Goal: Information Seeking & Learning: Learn about a topic

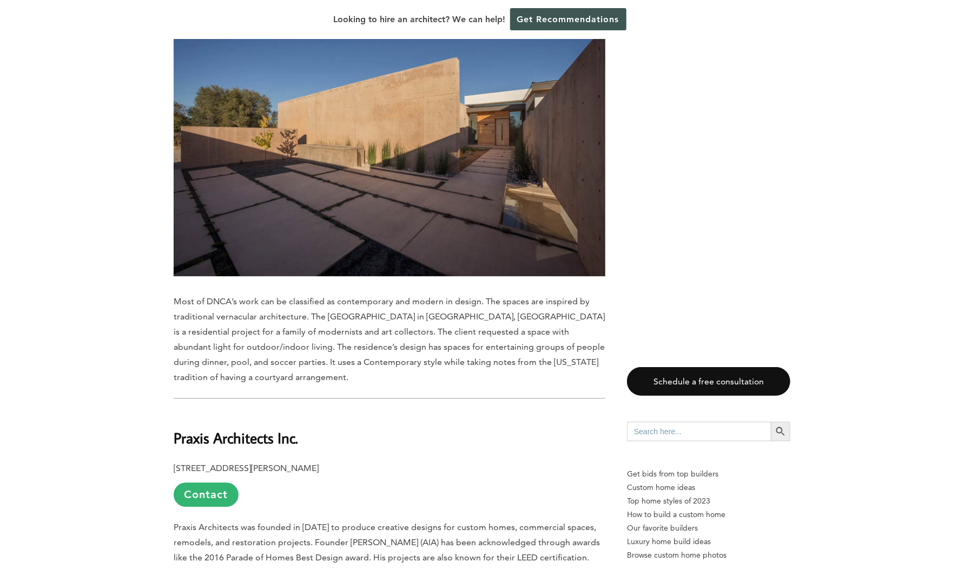
scroll to position [6479, 0]
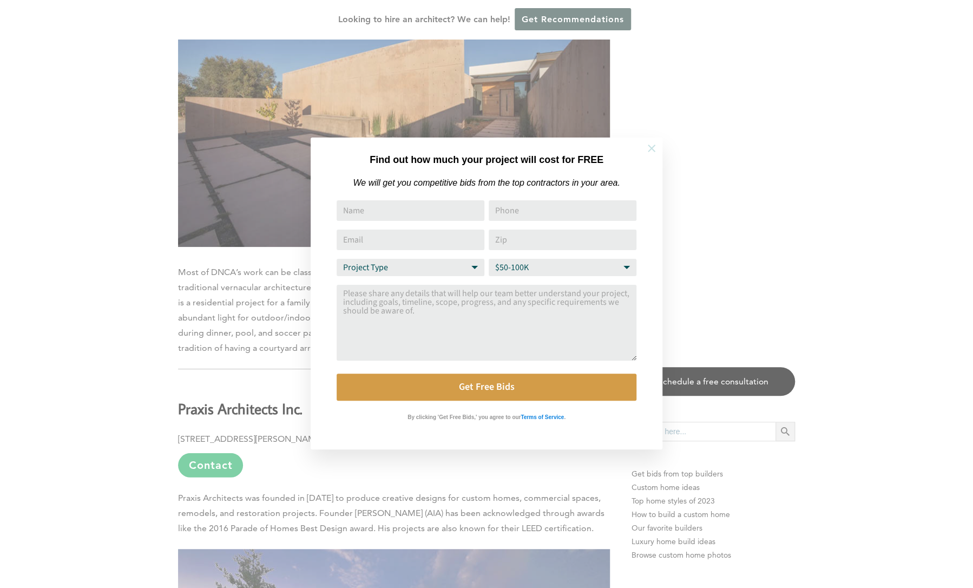
click at [652, 150] on icon at bounding box center [652, 148] width 12 height 12
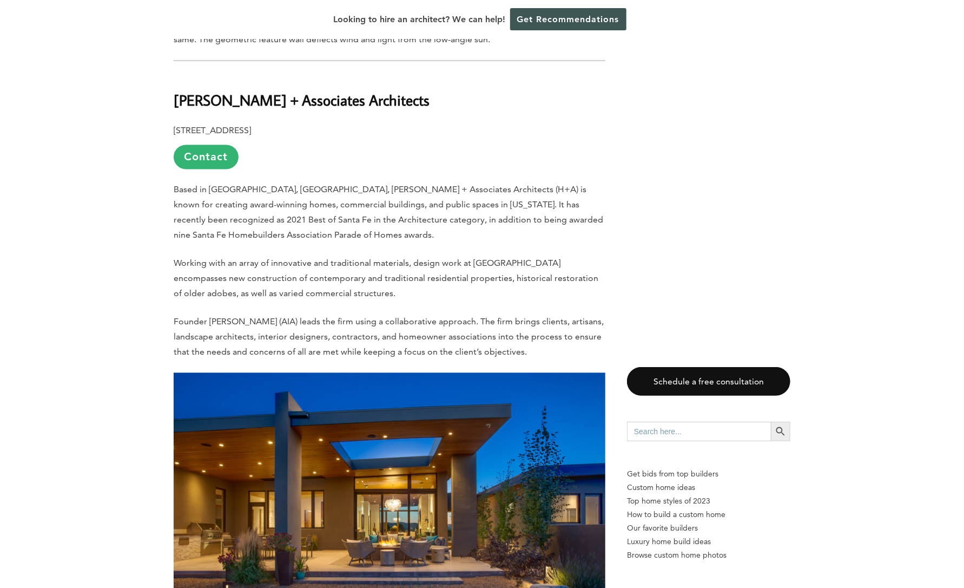
scroll to position [3658, 0]
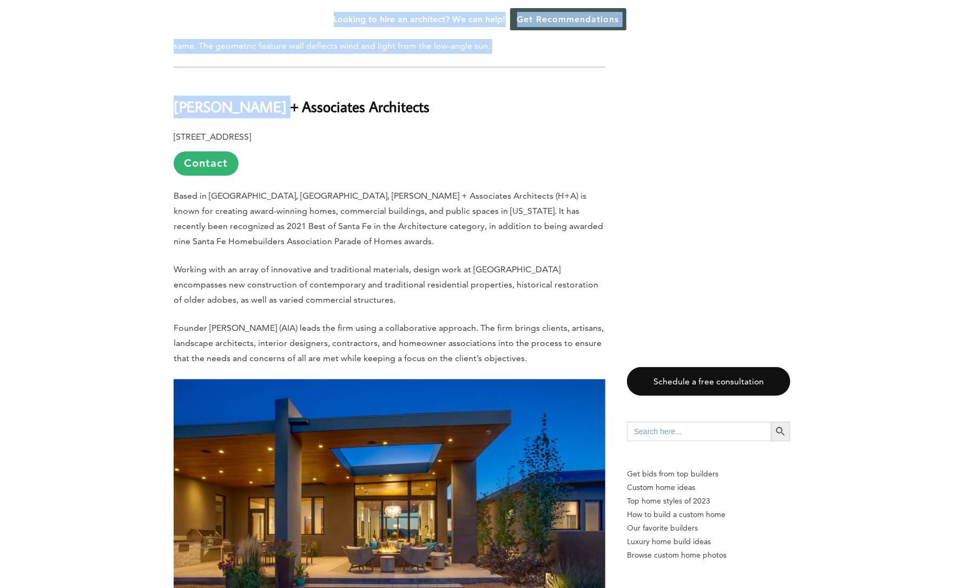
drag, startPoint x: 272, startPoint y: 36, endPoint x: 271, endPoint y: 54, distance: 18.4
click at [271, 97] on b "[PERSON_NAME] + Associates Architects" at bounding box center [302, 106] width 256 height 19
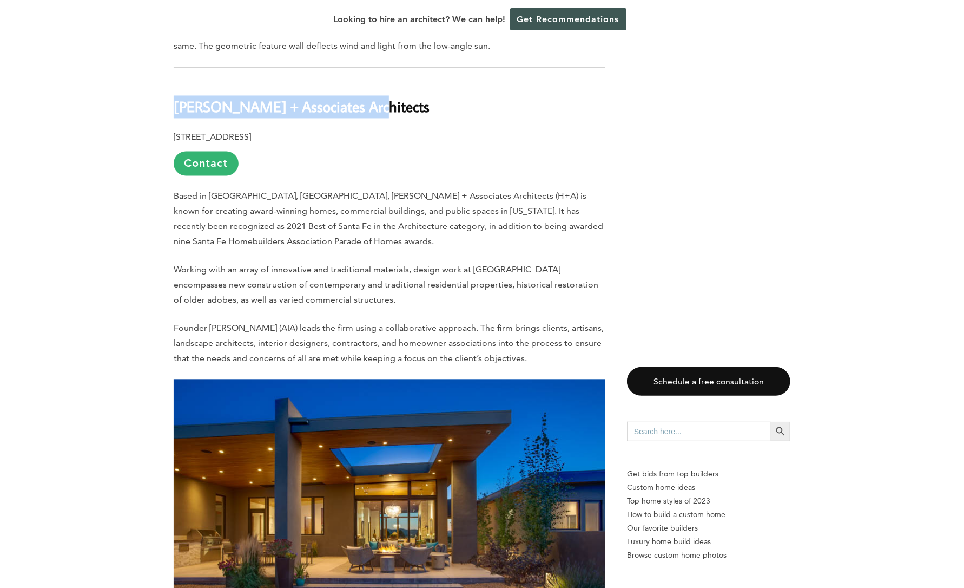
drag, startPoint x: 174, startPoint y: 52, endPoint x: 374, endPoint y: 43, distance: 201.0
click at [374, 80] on h2 "[PERSON_NAME] + Associates Architects" at bounding box center [390, 98] width 432 height 37
copy b "[PERSON_NAME] + Associates Architects"
